Goal: Navigation & Orientation: Understand site structure

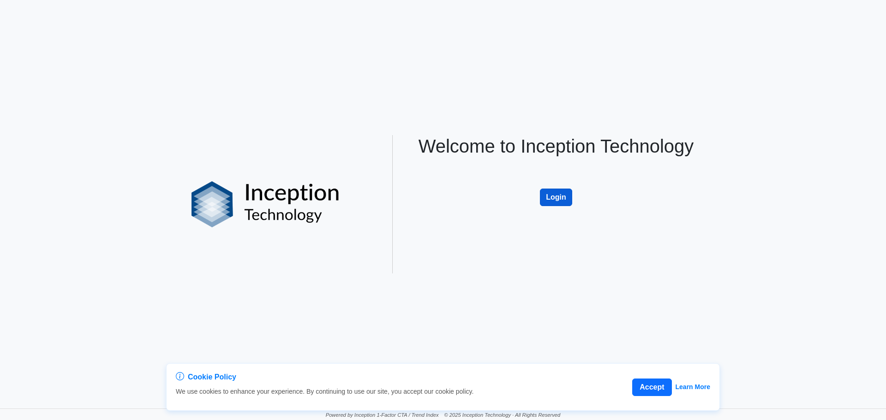
click at [548, 205] on div "Welcome to Inception Technology Login" at bounding box center [556, 204] width 304 height 138
click at [549, 202] on button "Login" at bounding box center [556, 198] width 32 height 18
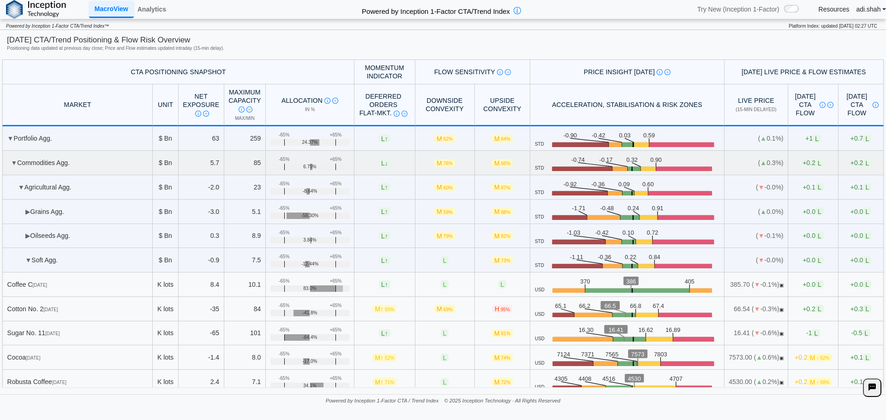
click at [10, 163] on td "▼ Commodities Agg." at bounding box center [77, 163] width 150 height 24
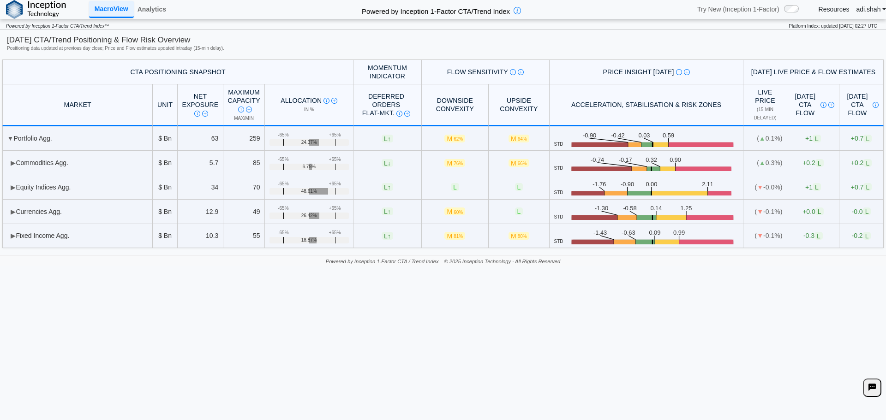
click at [253, 314] on div "**********" at bounding box center [443, 210] width 886 height 420
click at [13, 139] on td "▼ Portfolio Agg." at bounding box center [77, 138] width 150 height 24
click at [9, 141] on span "▼" at bounding box center [10, 138] width 6 height 7
click at [8, 135] on span "▼" at bounding box center [10, 138] width 6 height 7
click at [41, 190] on td "▶ Equity Indices Agg." at bounding box center [77, 187] width 150 height 24
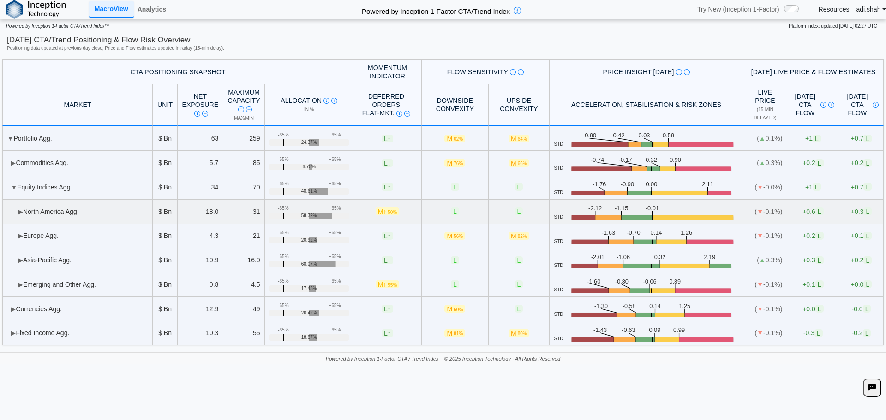
click at [50, 218] on td "▶ [GEOGRAPHIC_DATA] Agg." at bounding box center [77, 212] width 150 height 24
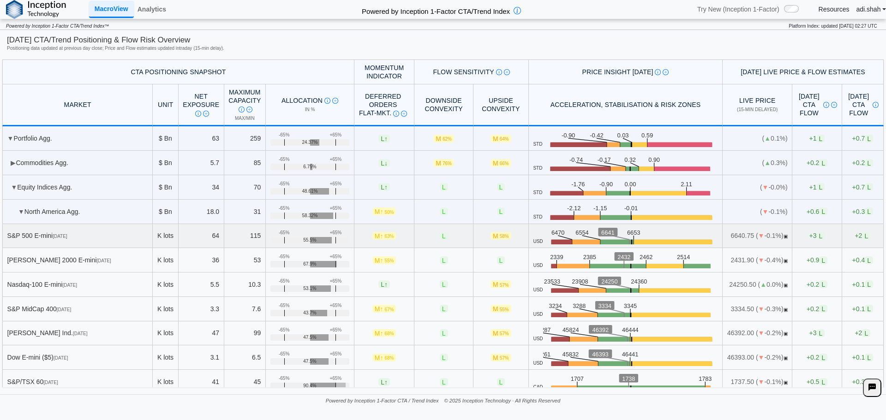
click at [635, 240] on rect at bounding box center [672, 244] width 79 height 8
drag, startPoint x: 636, startPoint y: 241, endPoint x: 169, endPoint y: 237, distance: 466.3
click at [169, 237] on td "K lots" at bounding box center [165, 236] width 25 height 24
